Goal: Task Accomplishment & Management: Manage account settings

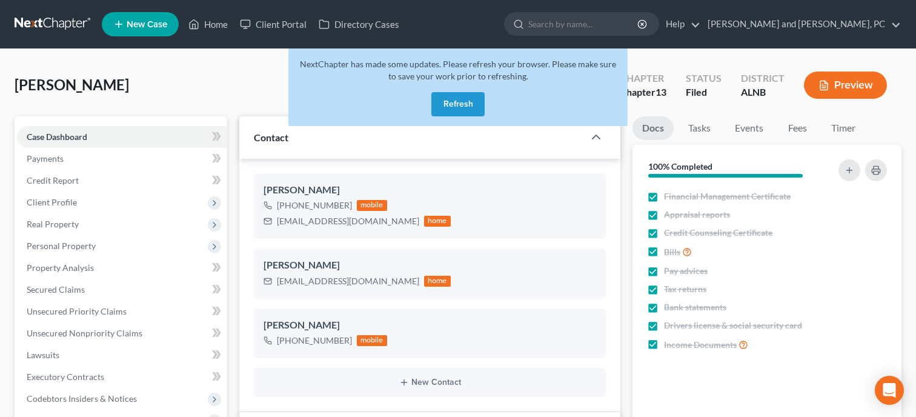
select select "6"
select select "0"
click at [474, 111] on button "Refresh" at bounding box center [457, 104] width 53 height 24
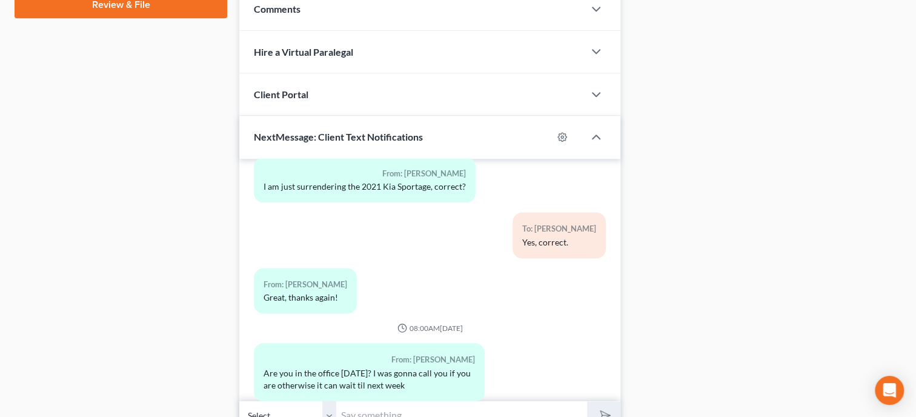
scroll to position [704, 0]
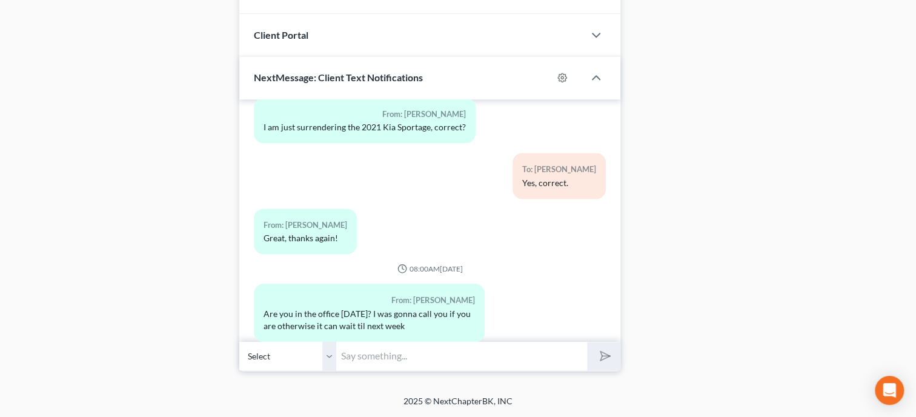
click at [428, 360] on input "text" at bounding box center [461, 356] width 251 height 30
type input "Yes, I am here today. Just call when you get a chance"
click at [587, 342] on button "submit" at bounding box center [603, 356] width 33 height 28
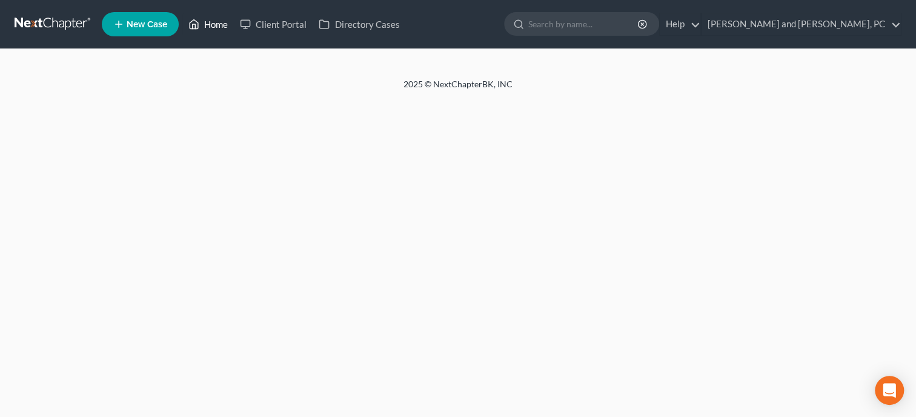
select select "6"
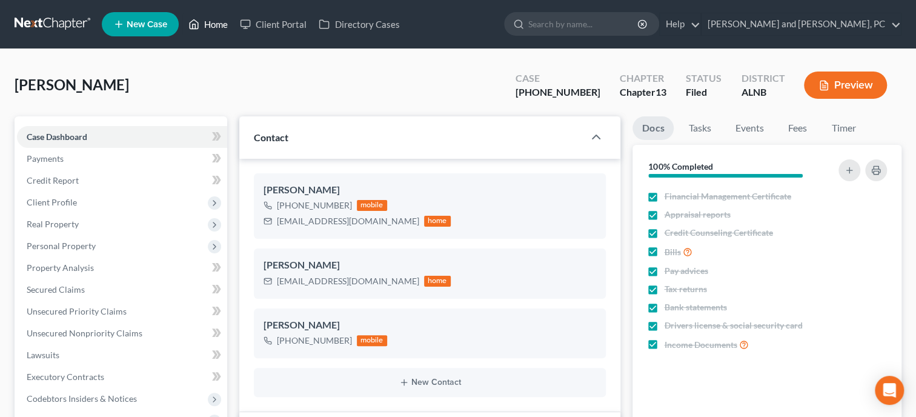
click at [212, 31] on link "Home" at bounding box center [207, 24] width 51 height 22
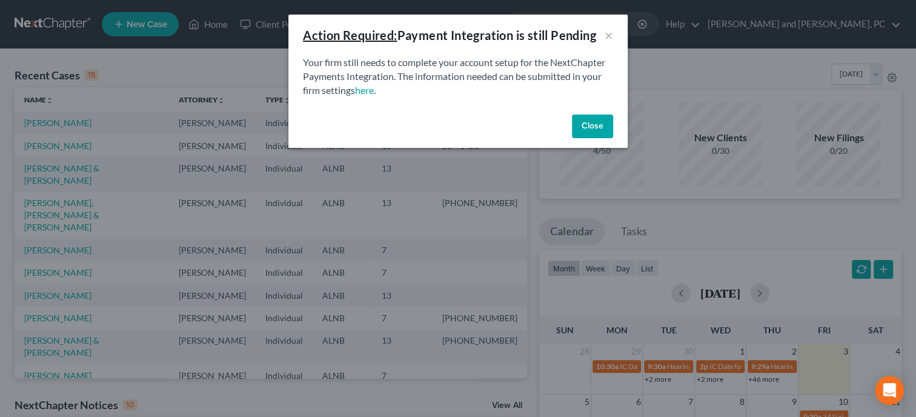
click at [595, 120] on button "Close" at bounding box center [592, 126] width 41 height 24
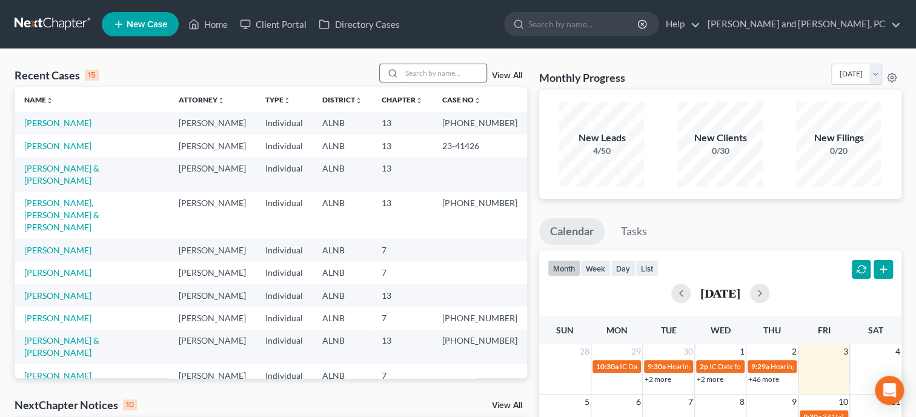
click at [471, 75] on input "search" at bounding box center [444, 73] width 85 height 18
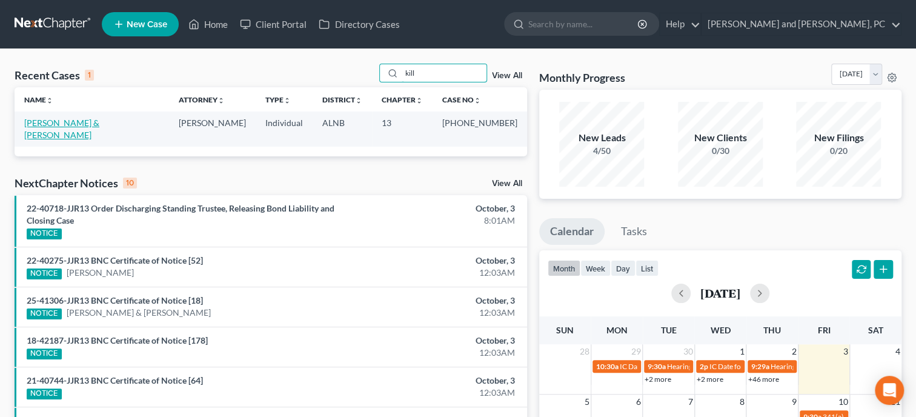
type input "kill"
click at [47, 125] on link "Killmer, Myron & Karla" at bounding box center [61, 129] width 75 height 22
select select "6"
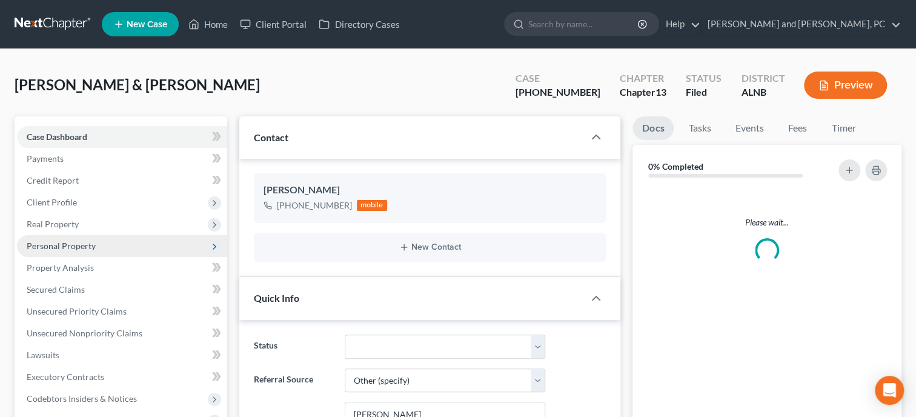
select select "0"
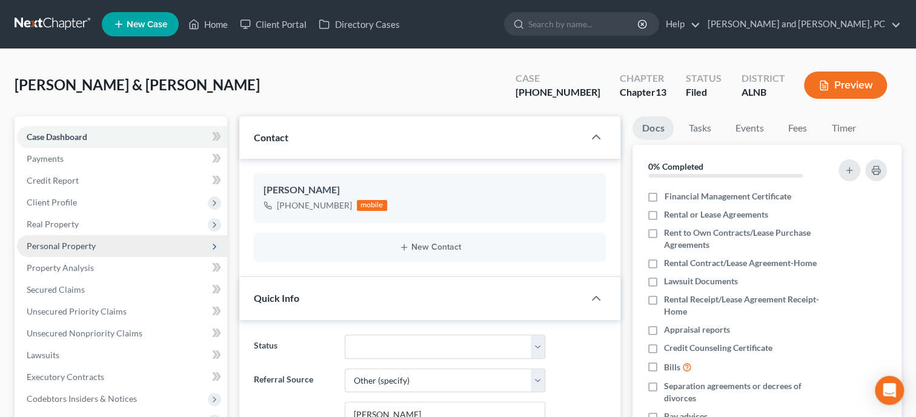
click at [72, 244] on span "Personal Property" at bounding box center [61, 245] width 69 height 10
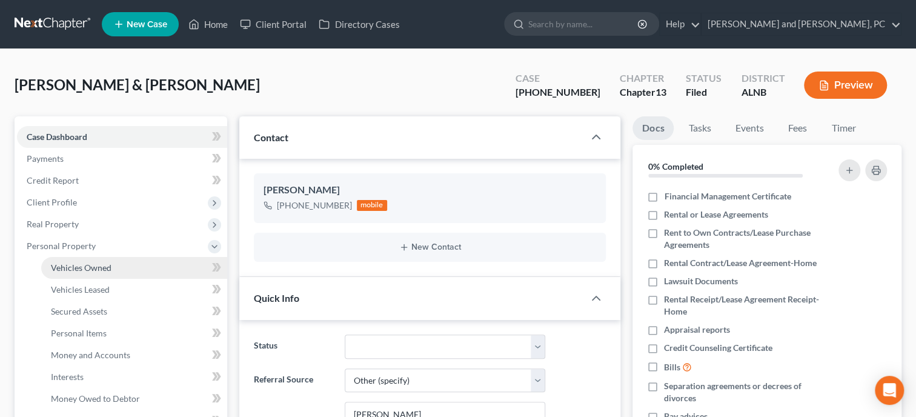
click at [70, 266] on span "Vehicles Owned" at bounding box center [81, 267] width 61 height 10
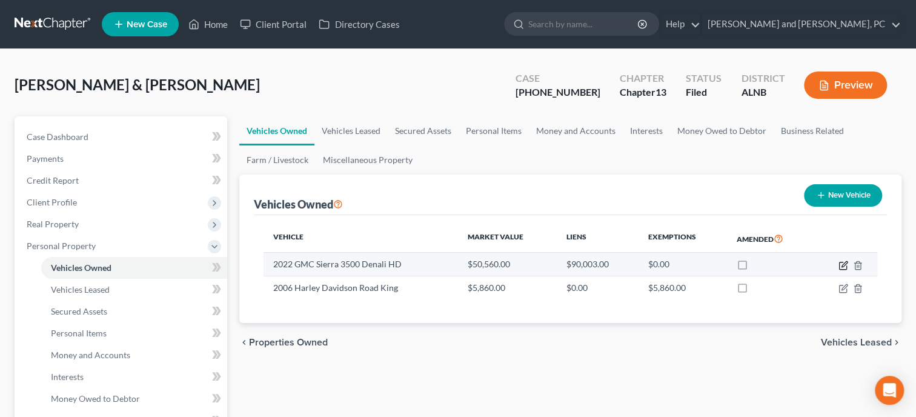
click at [841, 264] on icon "button" at bounding box center [843, 265] width 10 height 10
select select "0"
select select "4"
select select "2"
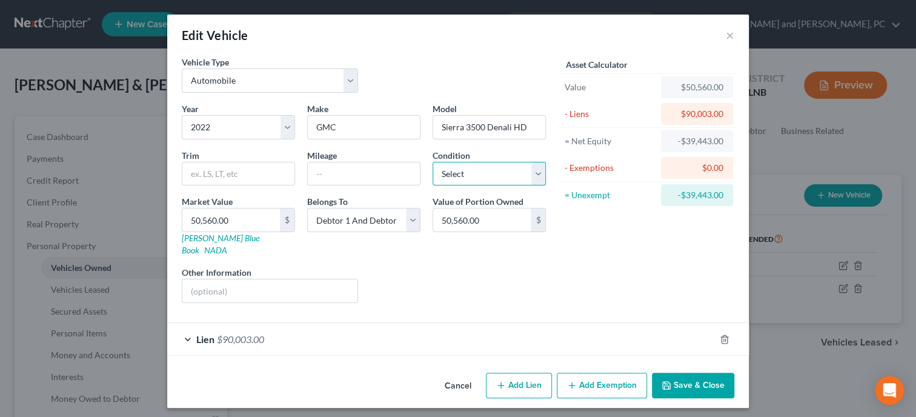
select select "2"
click option "Good" at bounding box center [0, 0] width 0 height 0
click at [227, 245] on link "NADA" at bounding box center [215, 250] width 23 height 10
